Goal: Feedback & Contribution: Submit feedback/report problem

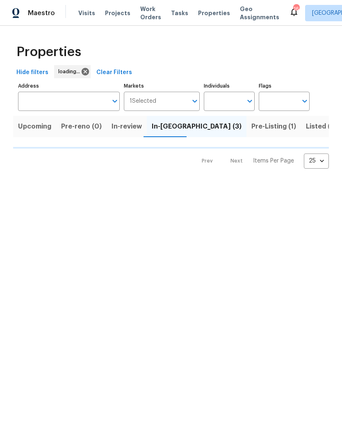
click at [208, 12] on span "Properties" at bounding box center [214, 13] width 32 height 8
click at [208, 11] on span "Properties" at bounding box center [214, 13] width 32 height 8
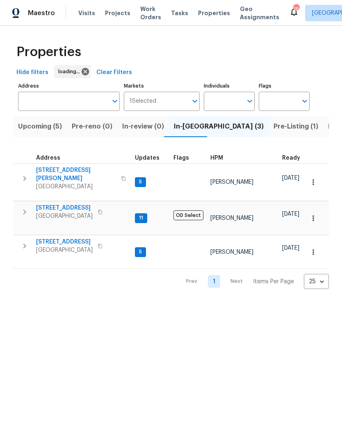
click at [213, 10] on span "Properties" at bounding box center [214, 13] width 32 height 8
click at [203, 11] on span "Properties" at bounding box center [214, 13] width 32 height 8
click at [53, 125] on span "Upcoming (5)" at bounding box center [40, 126] width 44 height 11
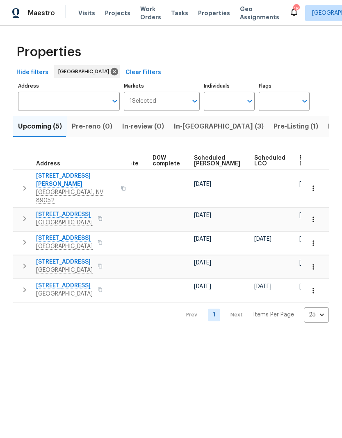
scroll to position [0, 205]
click at [199, 132] on span "In-reno (3)" at bounding box center [219, 126] width 90 height 11
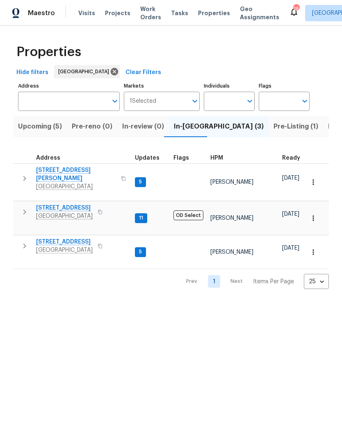
click at [26, 179] on icon "button" at bounding box center [25, 179] width 10 height 10
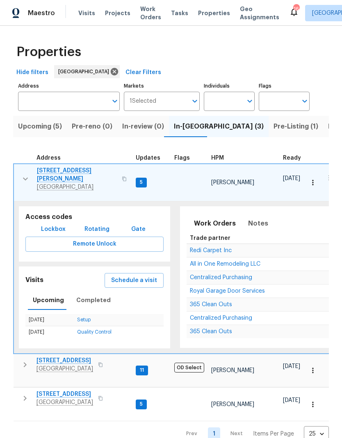
click at [139, 275] on button "Schedule a visit" at bounding box center [133, 280] width 59 height 15
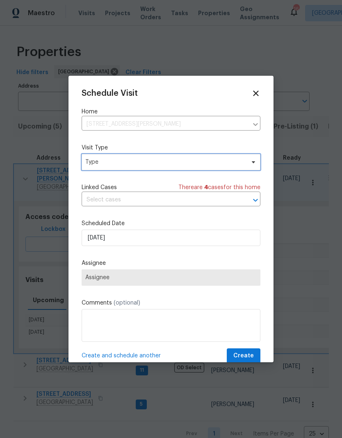
click at [142, 160] on span "Type" at bounding box center [164, 162] width 159 height 8
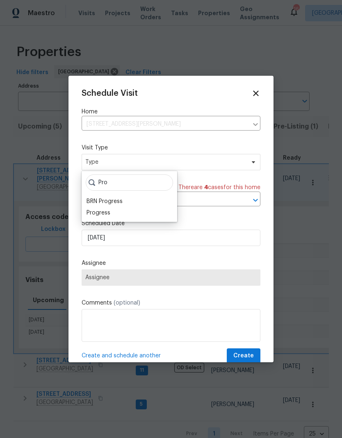
type input "Pro"
click at [109, 210] on div "Progress" at bounding box center [98, 213] width 24 height 8
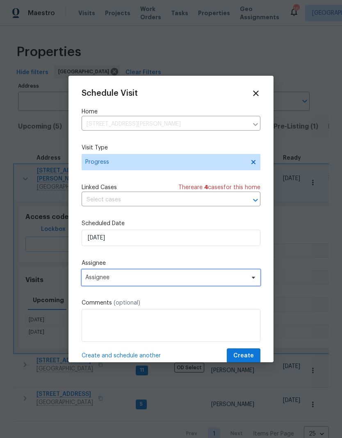
click at [129, 281] on span "Assignee" at bounding box center [165, 277] width 161 height 7
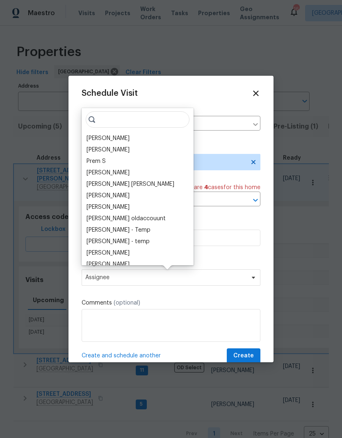
click at [107, 135] on div "[PERSON_NAME]" at bounding box center [107, 138] width 43 height 8
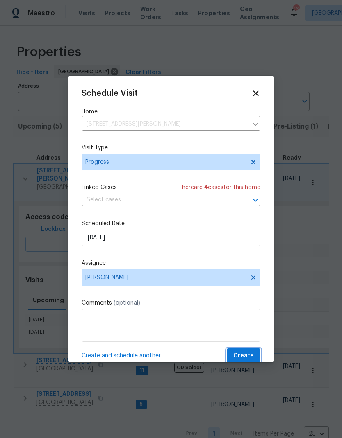
click at [243, 353] on span "Create" at bounding box center [243, 356] width 20 height 10
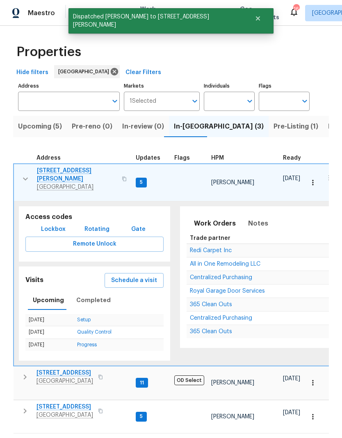
click at [23, 174] on icon "button" at bounding box center [25, 179] width 10 height 10
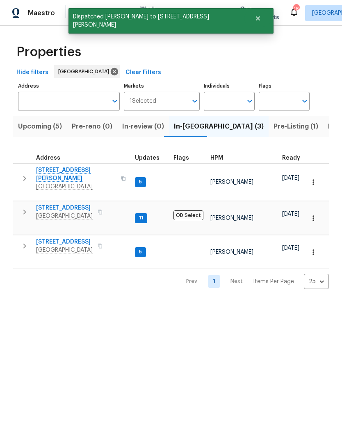
click at [29, 238] on button "button" at bounding box center [24, 246] width 16 height 16
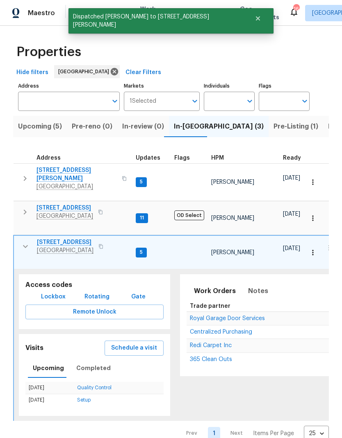
click at [138, 343] on span "Schedule a visit" at bounding box center [134, 348] width 46 height 10
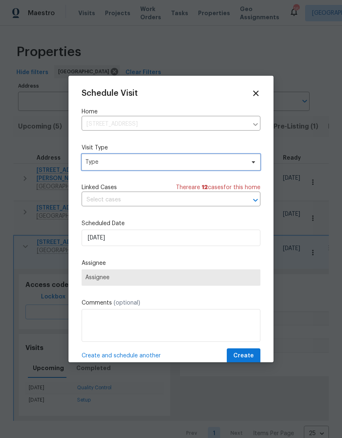
click at [146, 165] on span "Type" at bounding box center [164, 162] width 159 height 8
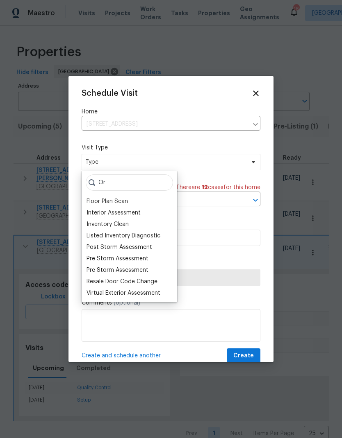
type input "O"
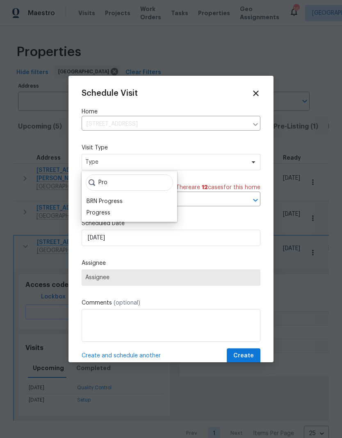
type input "Pro"
click at [105, 215] on div "Progress" at bounding box center [98, 213] width 24 height 8
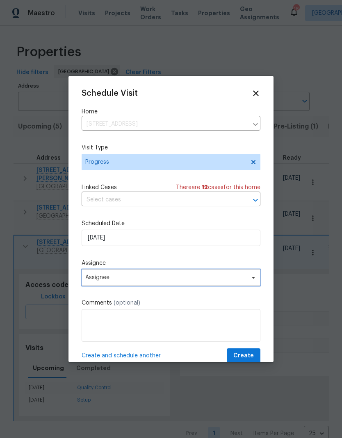
click at [118, 279] on span "Assignee" at bounding box center [165, 277] width 161 height 7
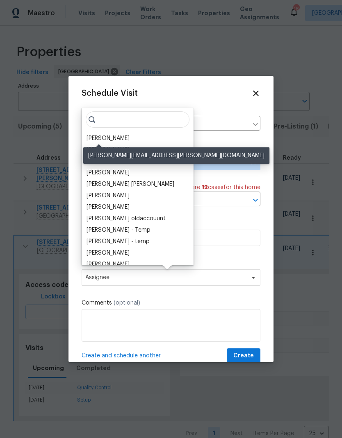
click at [110, 141] on div "[PERSON_NAME]" at bounding box center [107, 138] width 43 height 8
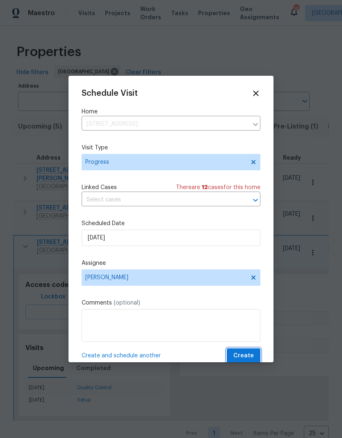
click at [249, 357] on span "Create" at bounding box center [243, 356] width 20 height 10
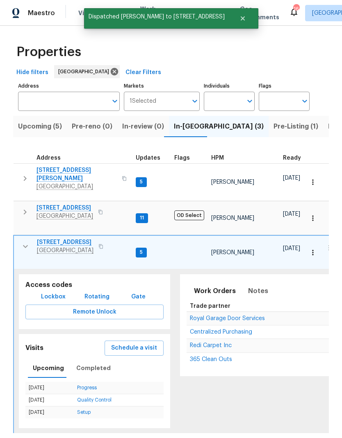
click at [25, 242] on icon "button" at bounding box center [25, 247] width 10 height 10
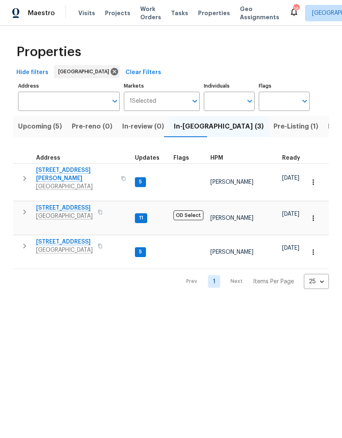
click at [273, 132] on span "Pre-Listing (1)" at bounding box center [295, 126] width 45 height 11
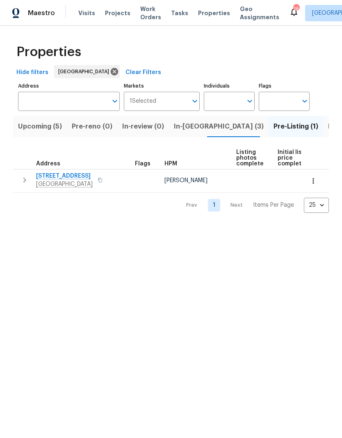
click at [66, 179] on span "6929 Cedar Basin Ave" at bounding box center [64, 176] width 57 height 8
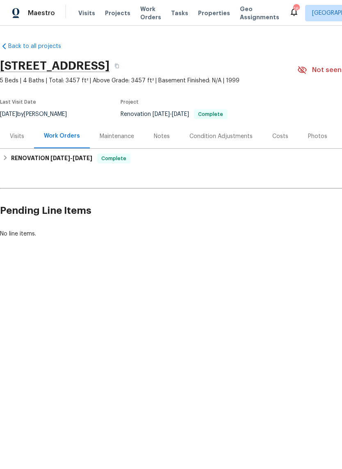
click at [125, 138] on div "Maintenance" at bounding box center [117, 136] width 34 height 8
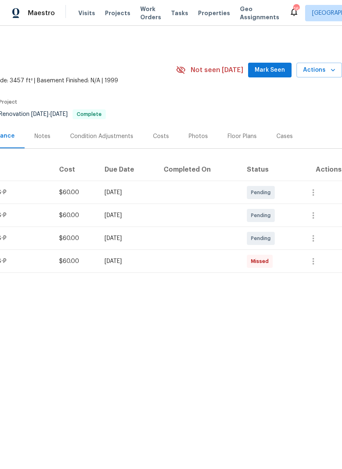
scroll to position [0, 121]
click at [278, 70] on span "Mark Seen" at bounding box center [269, 70] width 30 height 10
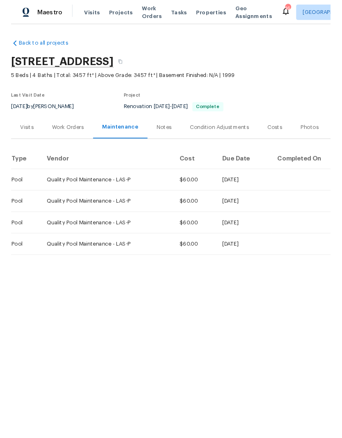
scroll to position [0, 0]
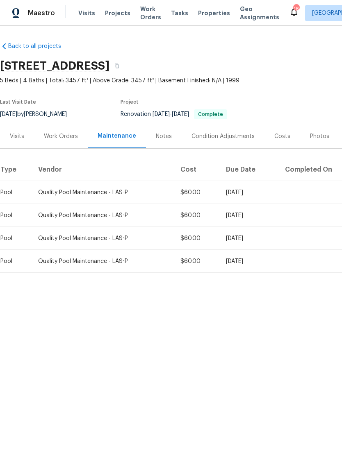
click at [87, 22] on div "Maestro Visits Projects Work Orders Tasks Properties Geo Assignments 16 Las Veg…" at bounding box center [171, 13] width 342 height 26
click at [86, 21] on div "Maestro Visits Projects Work Orders Tasks Properties Geo Assignments 16 Las Veg…" at bounding box center [171, 13] width 342 height 26
click at [82, 11] on span "Visits" at bounding box center [86, 13] width 17 height 8
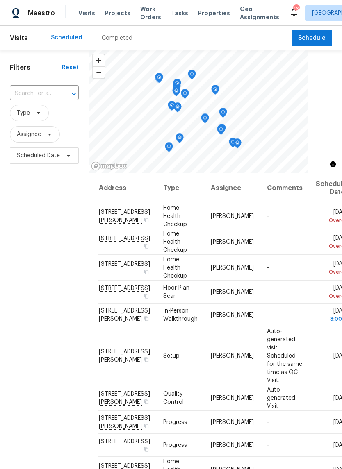
click at [0, 0] on icon at bounding box center [0, 0] width 0 height 0
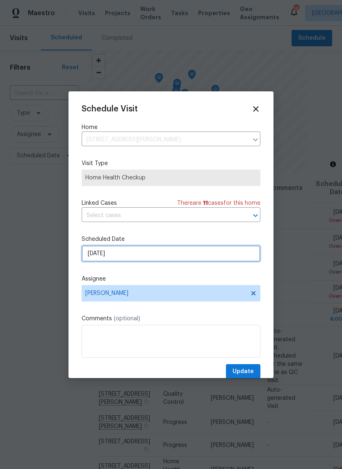
click at [159, 254] on input "10/6/2025" at bounding box center [171, 253] width 179 height 16
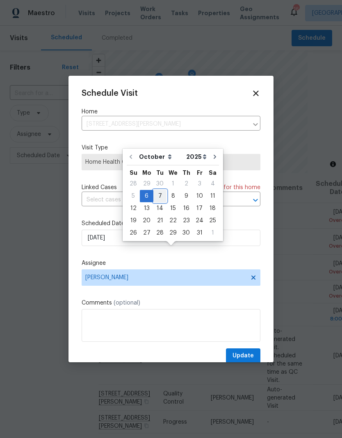
click at [158, 199] on div "7" at bounding box center [159, 195] width 13 height 11
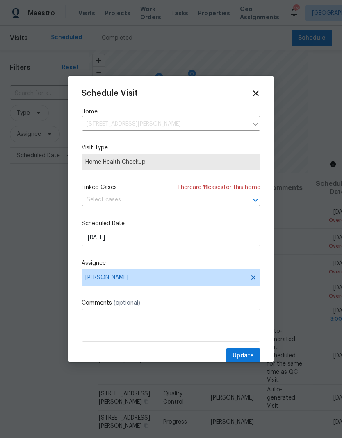
type input "[DATE]"
click at [244, 360] on span "Update" at bounding box center [242, 356] width 21 height 10
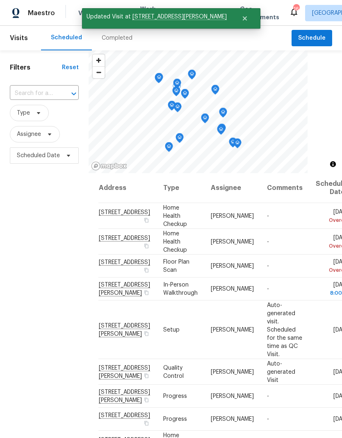
click at [0, 0] on icon at bounding box center [0, 0] width 0 height 0
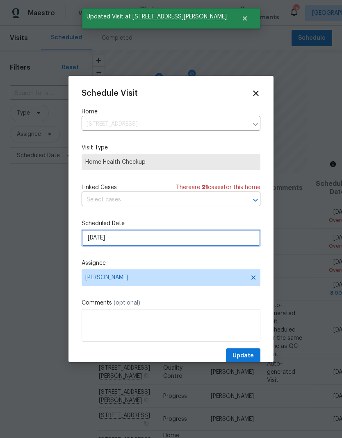
click at [151, 236] on input "10/6/2025" at bounding box center [171, 238] width 179 height 16
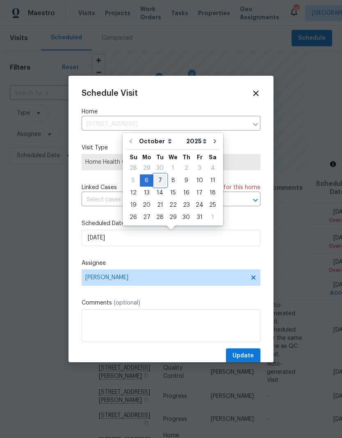
click at [159, 177] on div "7" at bounding box center [159, 180] width 13 height 11
type input "10/7/2025"
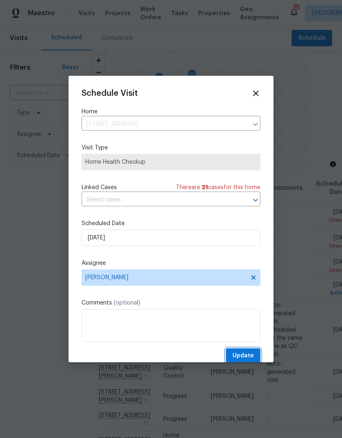
click at [246, 358] on span "Update" at bounding box center [242, 356] width 21 height 10
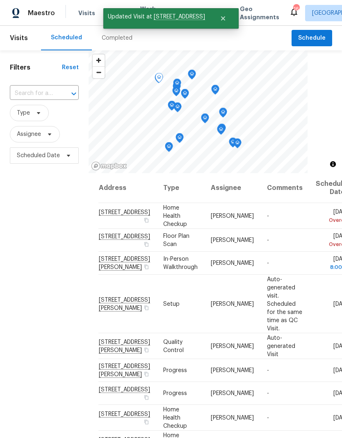
click at [0, 0] on span at bounding box center [0, 0] width 0 height 0
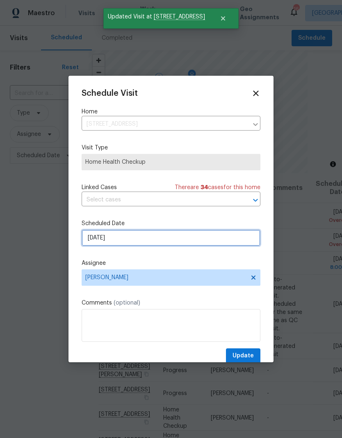
click at [134, 236] on input "10/6/2025" at bounding box center [171, 238] width 179 height 16
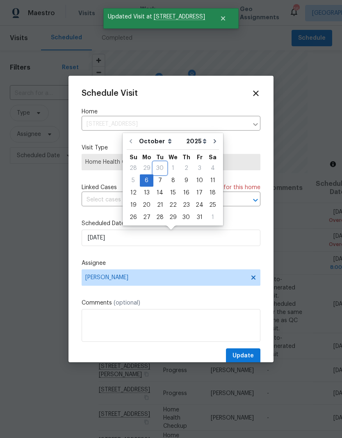
click at [160, 174] on div "30" at bounding box center [159, 168] width 13 height 11
click at [157, 182] on div "7" at bounding box center [159, 180] width 13 height 11
type input "10/7/2025"
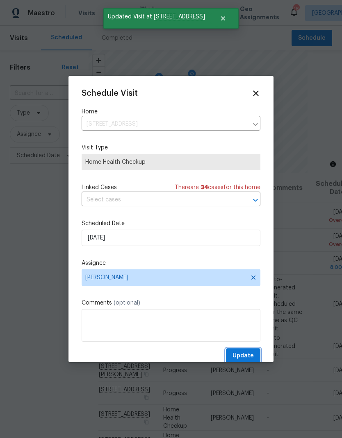
click at [247, 356] on span "Update" at bounding box center [242, 356] width 21 height 10
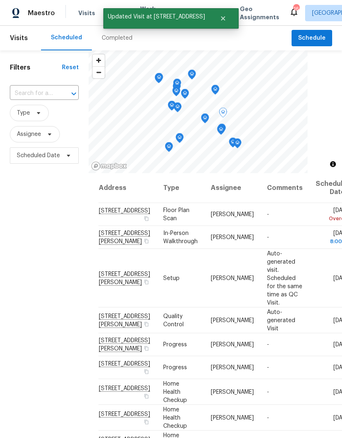
click at [0, 0] on icon at bounding box center [0, 0] width 0 height 0
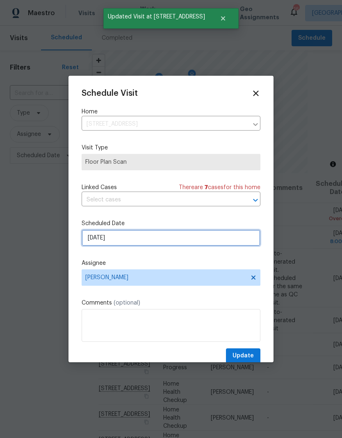
click at [139, 240] on input "10/6/2025" at bounding box center [171, 238] width 179 height 16
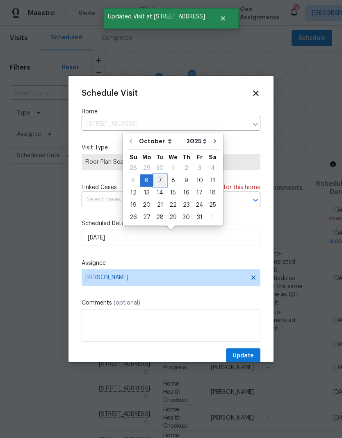
click at [159, 179] on div "7" at bounding box center [159, 180] width 13 height 11
type input "10/7/2025"
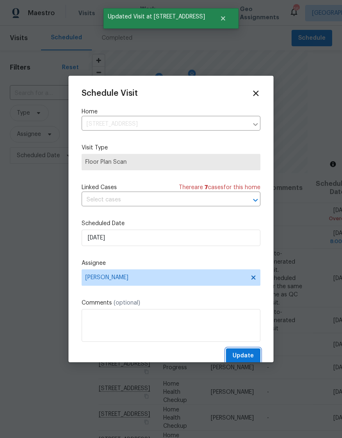
click at [246, 356] on span "Update" at bounding box center [242, 356] width 21 height 10
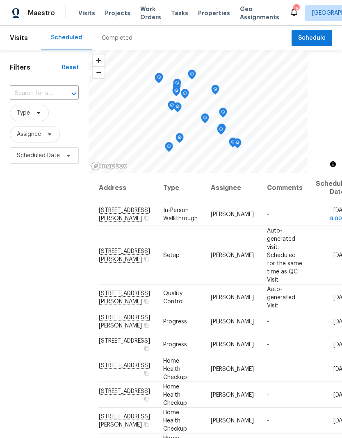
click at [140, 15] on span "Work Orders" at bounding box center [150, 13] width 21 height 16
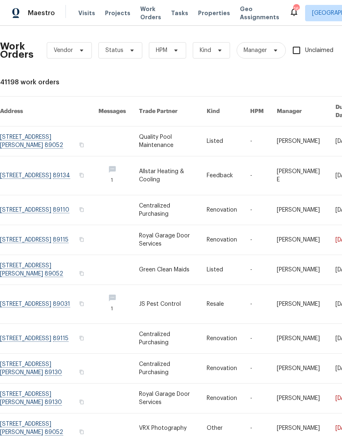
click at [63, 229] on link at bounding box center [49, 239] width 98 height 29
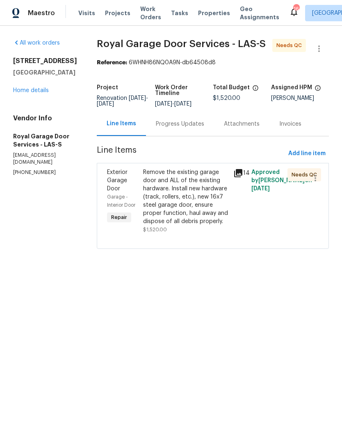
click at [202, 193] on div "Remove the existing garage door and ALL of the existing hardware. Install new h…" at bounding box center [185, 196] width 85 height 57
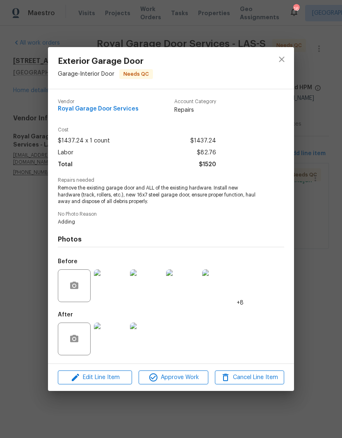
click at [118, 343] on img at bounding box center [110, 339] width 33 height 33
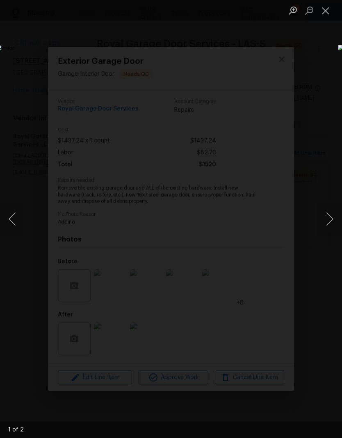
click at [331, 225] on button "Next image" at bounding box center [329, 219] width 25 height 33
click at [317, 224] on button "Next image" at bounding box center [329, 219] width 25 height 33
click at [319, 224] on button "Next image" at bounding box center [329, 219] width 25 height 33
click at [321, 228] on button "Next image" at bounding box center [329, 219] width 25 height 33
click at [315, 100] on div "Lightbox" at bounding box center [171, 219] width 342 height 438
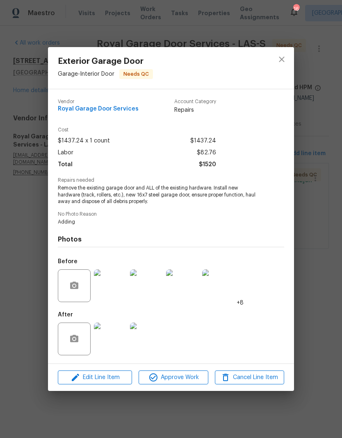
click at [316, 95] on div "Exterior Garage Door Garage - Interior Door Needs QC Vendor Royal Garage Door S…" at bounding box center [171, 219] width 342 height 438
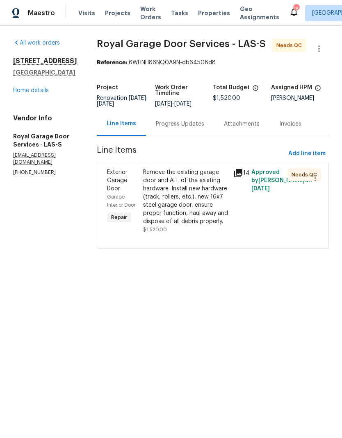
click at [208, 204] on div "Remove the existing garage door and ALL of the existing hardware. Install new h…" at bounding box center [185, 196] width 85 height 57
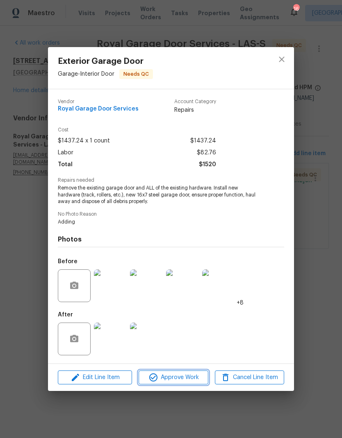
click at [186, 380] on span "Approve Work" at bounding box center [173, 378] width 64 height 10
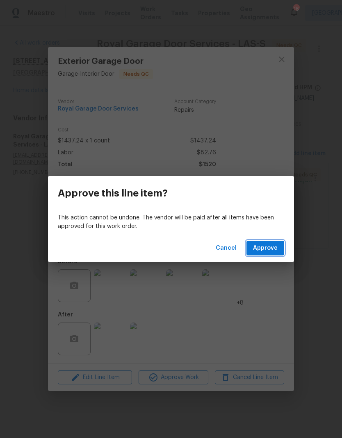
click at [275, 253] on span "Approve" at bounding box center [265, 248] width 25 height 10
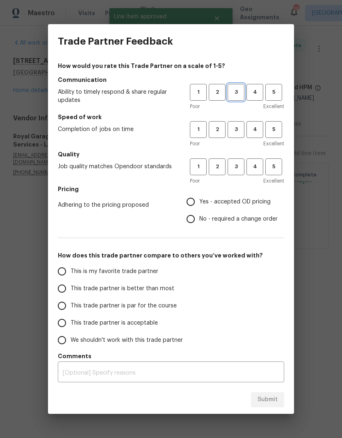
click at [242, 87] on button "3" at bounding box center [235, 92] width 17 height 17
click at [238, 122] on button "3" at bounding box center [235, 129] width 17 height 17
click at [242, 159] on button "3" at bounding box center [235, 167] width 17 height 17
click at [192, 202] on input "Yes - accepted OD pricing" at bounding box center [190, 201] width 17 height 17
radio input "true"
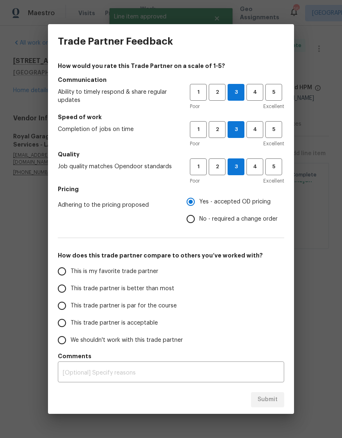
click at [79, 283] on label "This trade partner is better than most" at bounding box center [117, 288] width 129 height 17
click at [70, 283] on input "This trade partner is better than most" at bounding box center [61, 288] width 17 height 17
click at [271, 402] on span "Submit" at bounding box center [267, 400] width 20 height 10
radio input "true"
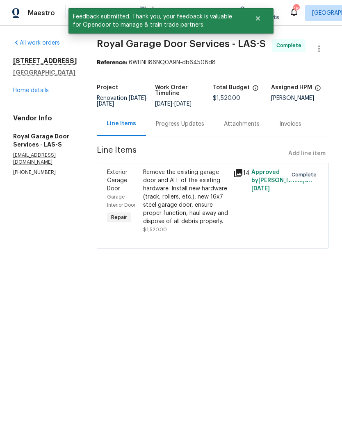
click at [31, 92] on link "Home details" at bounding box center [31, 91] width 36 height 6
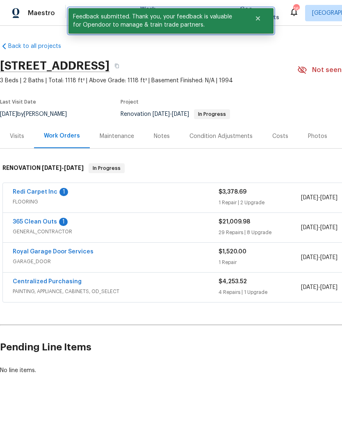
click at [259, 25] on button "Close" at bounding box center [257, 18] width 27 height 16
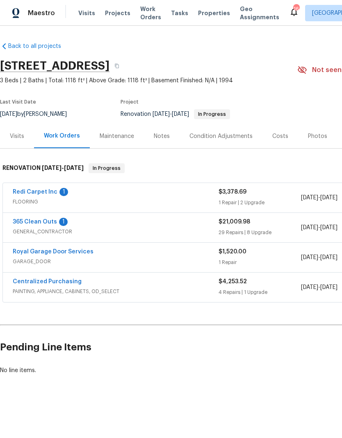
click at [202, 16] on span "Properties" at bounding box center [214, 13] width 32 height 8
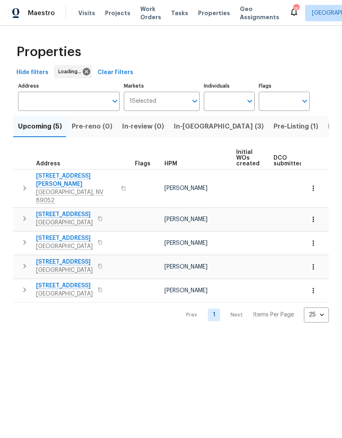
click at [197, 126] on span "In-reno (3)" at bounding box center [219, 126] width 90 height 11
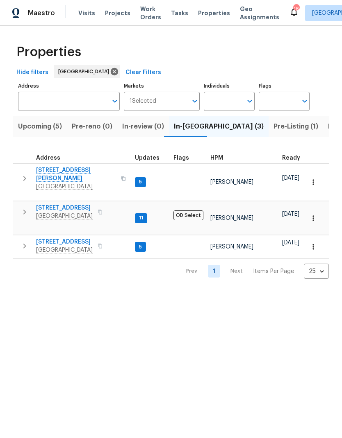
click at [31, 175] on button "button" at bounding box center [24, 178] width 16 height 25
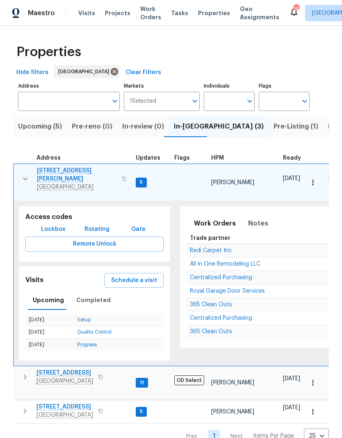
click at [88, 169] on span "[STREET_ADDRESS][PERSON_NAME]" at bounding box center [77, 175] width 80 height 16
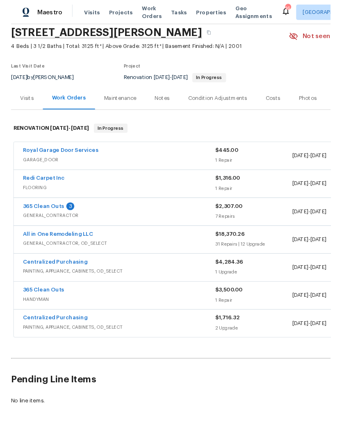
scroll to position [31, 0]
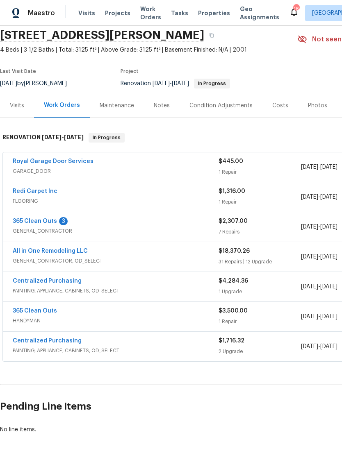
click at [67, 163] on link "Royal Garage Door Services" at bounding box center [53, 162] width 81 height 6
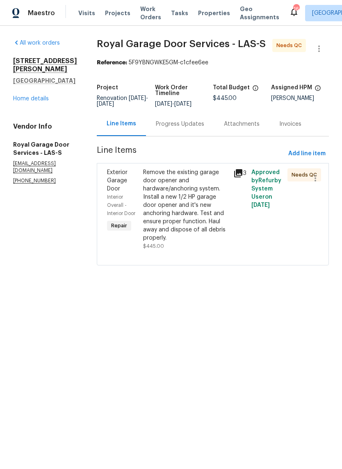
click at [186, 199] on div "Remove the existing garage door opener and hardware/anchoring system. Install a…" at bounding box center [185, 205] width 85 height 74
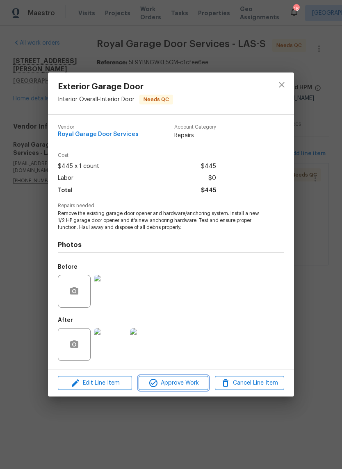
click at [185, 379] on span "Approve Work" at bounding box center [173, 383] width 64 height 10
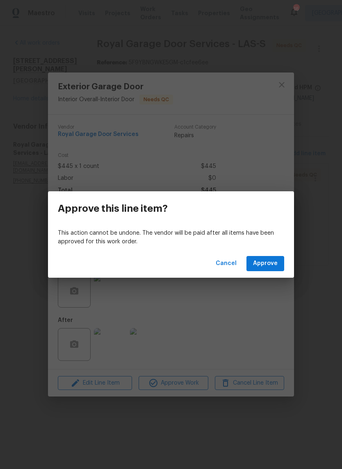
click at [274, 256] on button "Approve" at bounding box center [265, 263] width 38 height 15
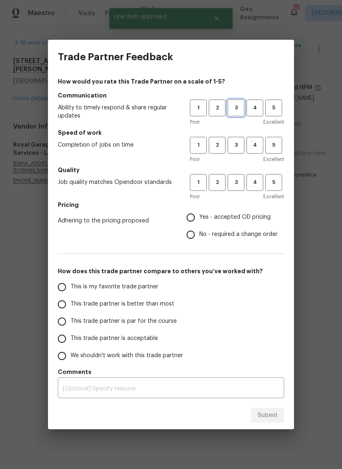
click at [238, 105] on span "3" at bounding box center [235, 107] width 15 height 9
click at [234, 142] on span "3" at bounding box center [235, 144] width 15 height 9
click at [238, 182] on span "3" at bounding box center [235, 182] width 15 height 9
click at [194, 222] on input "Yes - accepted OD pricing" at bounding box center [190, 217] width 17 height 17
radio input "true"
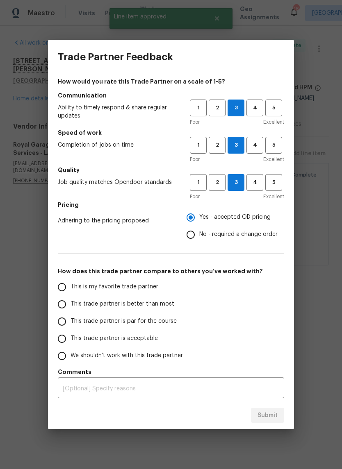
click at [76, 308] on span "This trade partner is better than most" at bounding box center [122, 304] width 104 height 9
click at [70, 308] on input "This trade partner is better than most" at bounding box center [61, 304] width 17 height 17
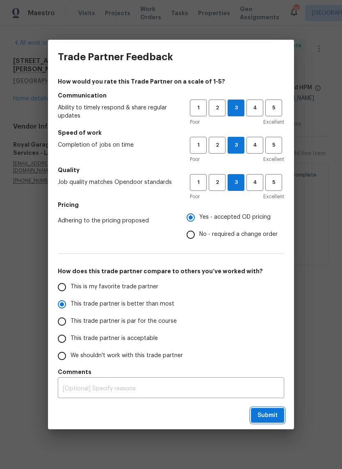
click at [269, 415] on span "Submit" at bounding box center [267, 415] width 20 height 10
radio input "true"
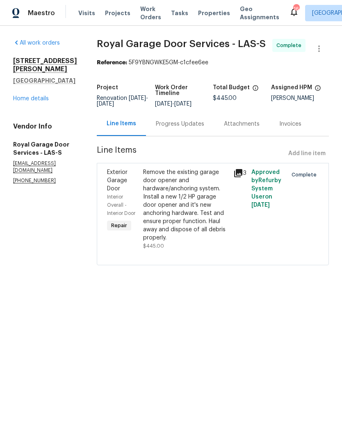
click at [202, 13] on span "Properties" at bounding box center [214, 13] width 32 height 8
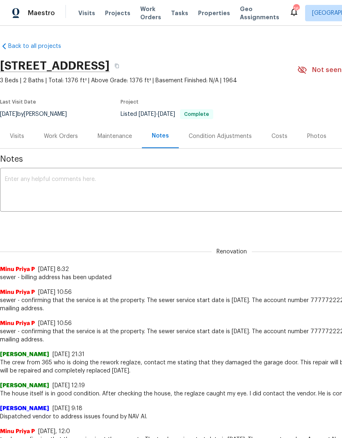
click at [200, 16] on span "Properties" at bounding box center [214, 13] width 32 height 8
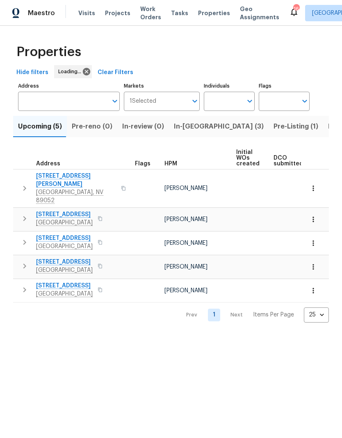
click at [182, 127] on span "In-[GEOGRAPHIC_DATA] (3)" at bounding box center [219, 126] width 90 height 11
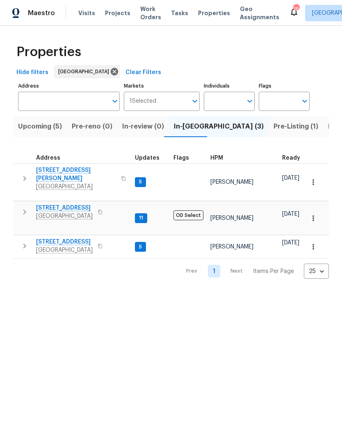
click at [24, 176] on icon "button" at bounding box center [24, 178] width 3 height 5
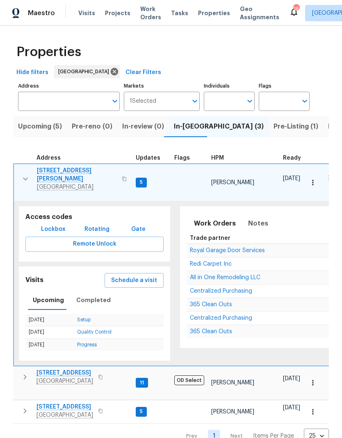
click at [51, 171] on span "[STREET_ADDRESS][PERSON_NAME]" at bounding box center [77, 175] width 80 height 16
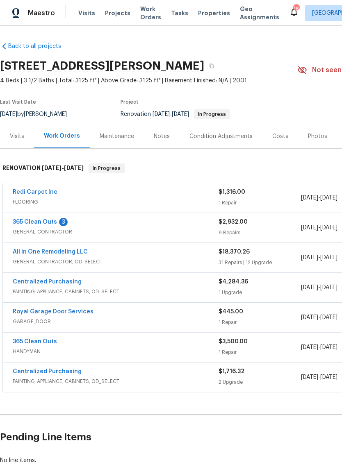
click at [20, 224] on link "365 Clean Outs" at bounding box center [35, 222] width 44 height 6
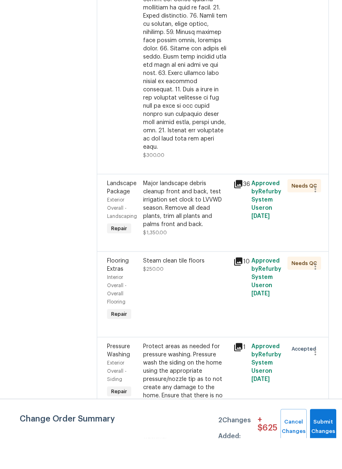
scroll to position [20, 0]
click at [317, 378] on icon "button" at bounding box center [315, 383] width 10 height 10
click at [327, 305] on li "Cancel" at bounding box center [319, 312] width 32 height 14
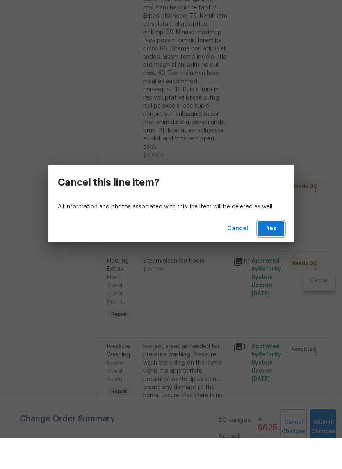
click at [279, 252] on button "Yes" at bounding box center [271, 259] width 26 height 15
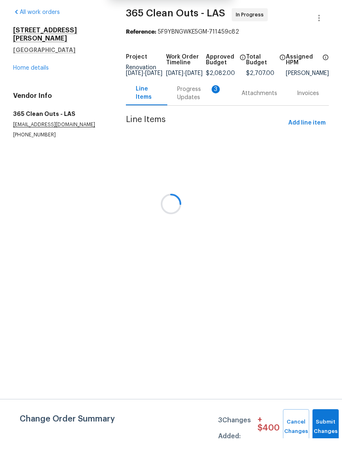
scroll to position [0, 0]
click at [330, 440] on button "Submit Changes" at bounding box center [325, 457] width 26 height 35
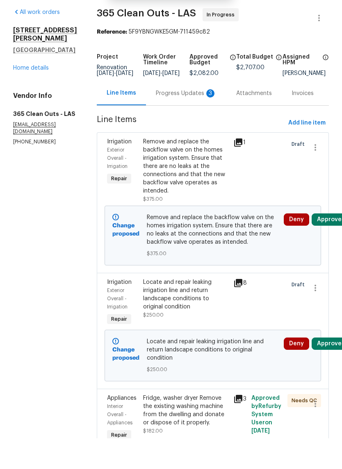
click at [177, 112] on div "Progress Updates 3" at bounding box center [186, 124] width 80 height 24
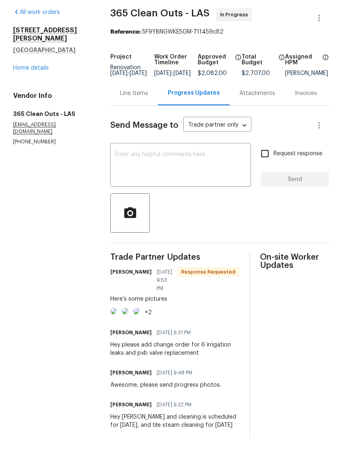
click at [20, 96] on link "Home details" at bounding box center [31, 99] width 36 height 6
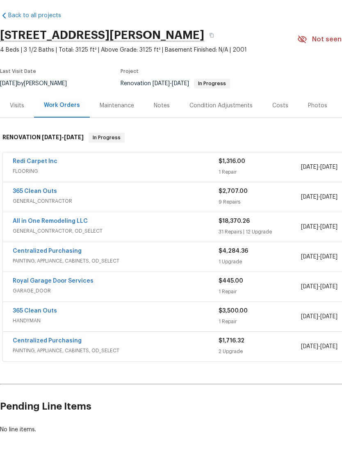
click at [156, 132] on div "Notes" at bounding box center [162, 136] width 16 height 8
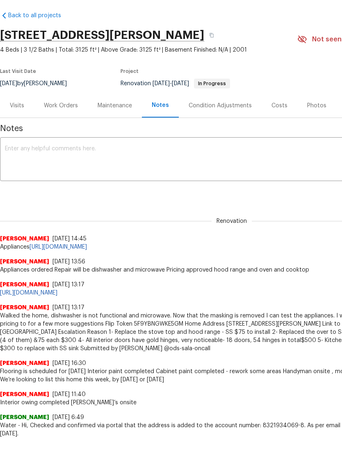
click at [43, 177] on textarea at bounding box center [231, 191] width 453 height 29
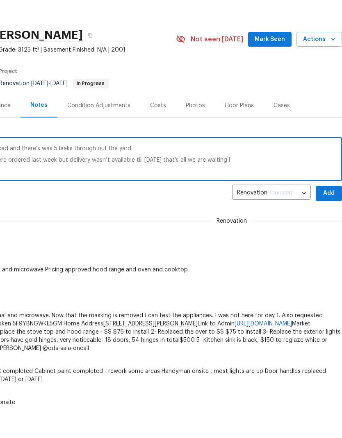
scroll to position [0, 121]
type textarea "Pvb valve for irrigation needed to be replaced and there’s was 5 leaks through …"
click at [328, 219] on span "Add" at bounding box center [328, 224] width 13 height 10
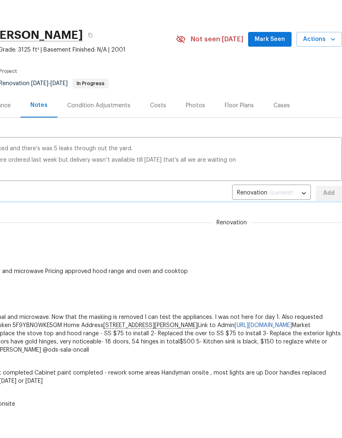
scroll to position [0, 0]
